Goal: Check status: Check status

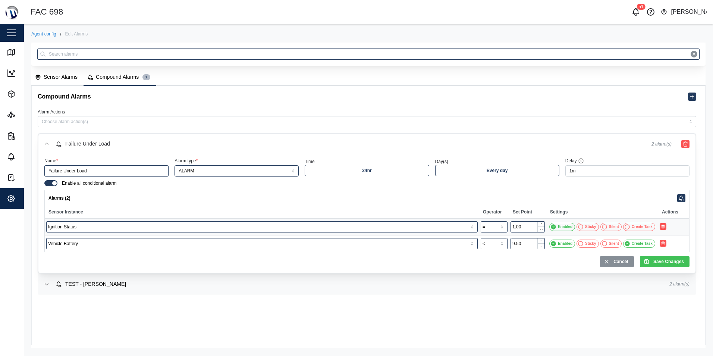
click at [63, 79] on div "Sensor Alarms" at bounding box center [61, 77] width 34 height 8
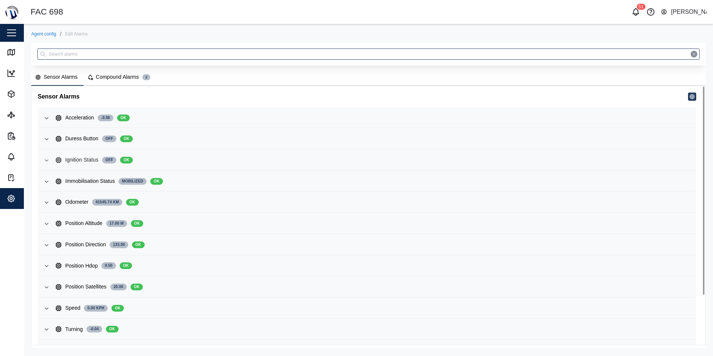
click at [73, 161] on div "Ignition Status" at bounding box center [81, 160] width 33 height 8
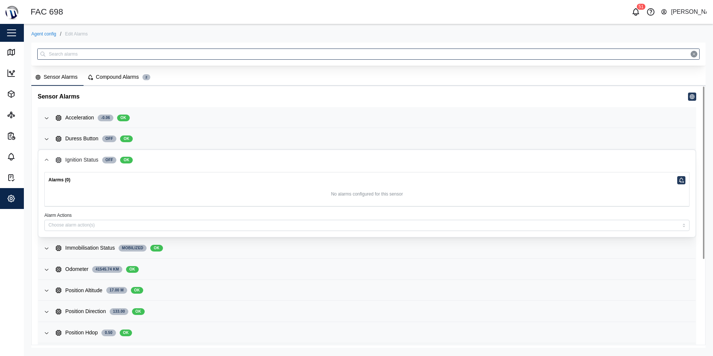
click at [47, 160] on icon "button" at bounding box center [47, 159] width 4 height 2
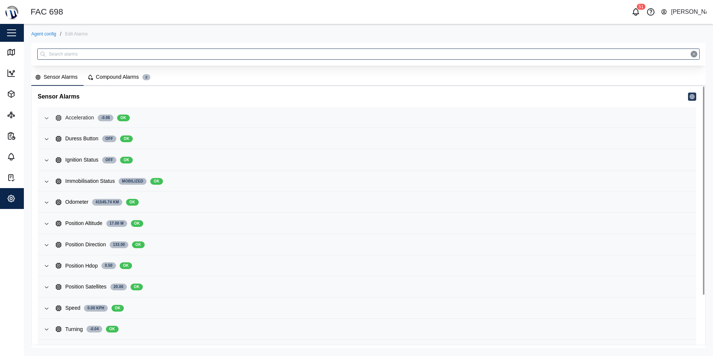
click at [47, 119] on icon "button" at bounding box center [47, 118] width 6 height 6
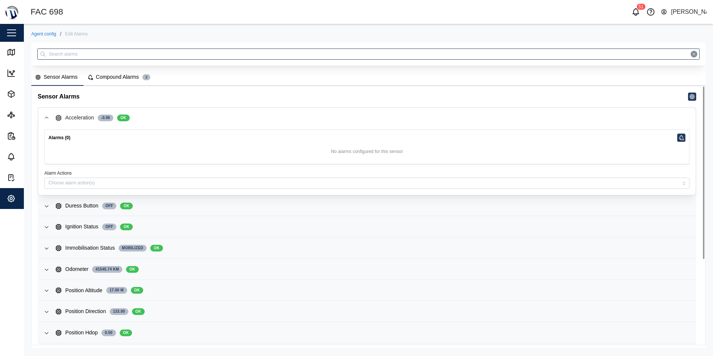
click at [47, 119] on icon "button" at bounding box center [47, 118] width 6 height 6
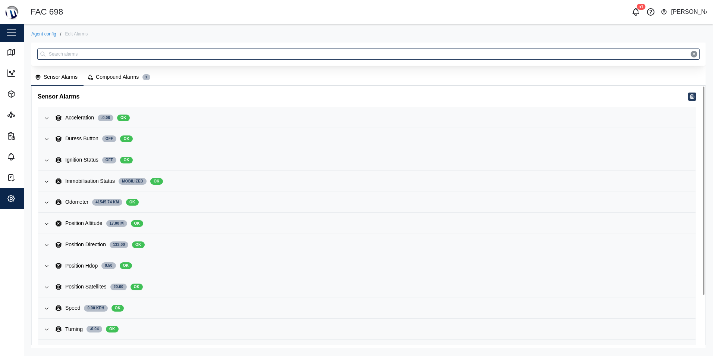
click at [107, 78] on div "Compound Alarms" at bounding box center [117, 77] width 43 height 8
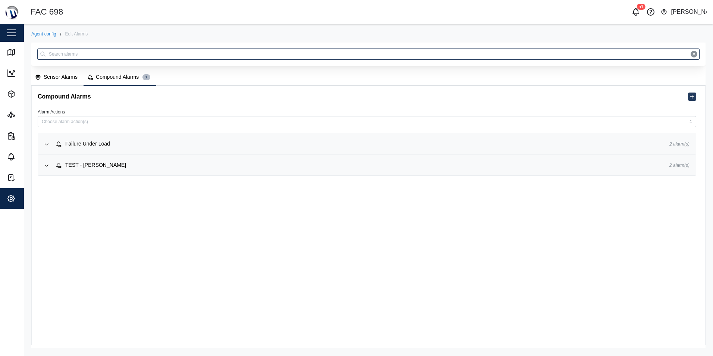
click at [57, 76] on div "Sensor Alarms" at bounding box center [61, 77] width 34 height 8
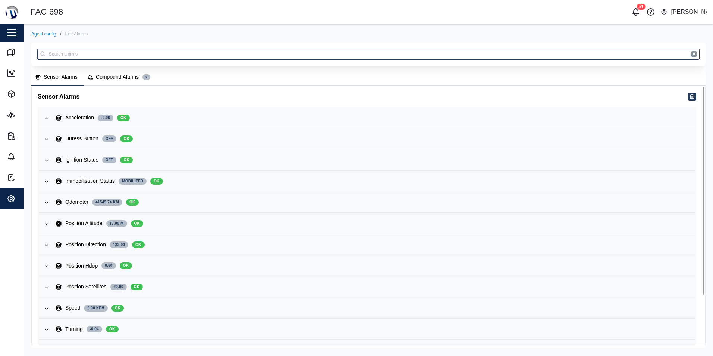
click at [121, 76] on div "Compound Alarms" at bounding box center [117, 77] width 43 height 8
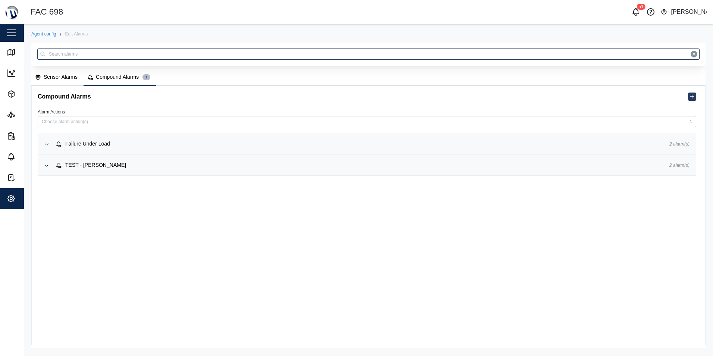
click at [57, 76] on div "Sensor Alarms" at bounding box center [61, 77] width 34 height 8
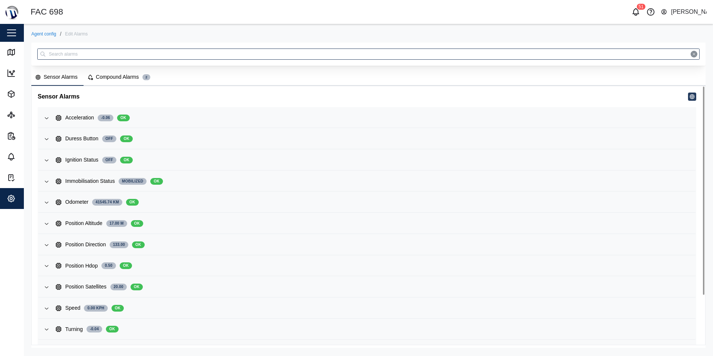
click at [116, 78] on div "Compound Alarms" at bounding box center [117, 77] width 43 height 8
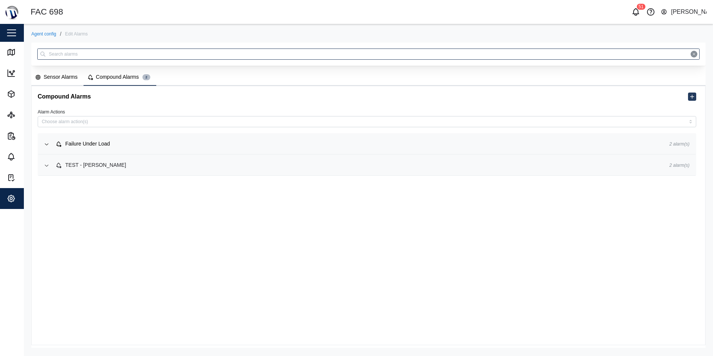
click at [115, 167] on div "TEST - [PERSON_NAME]" at bounding box center [357, 165] width 602 height 8
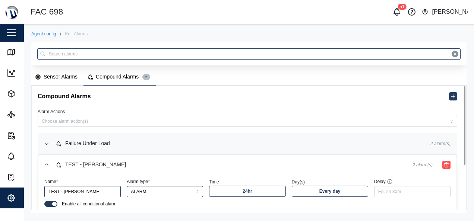
click at [45, 145] on icon "button" at bounding box center [47, 144] width 6 height 6
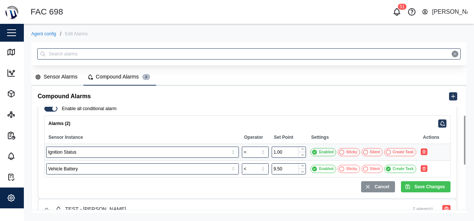
scroll to position [75, 0]
